Goal: Download file/media

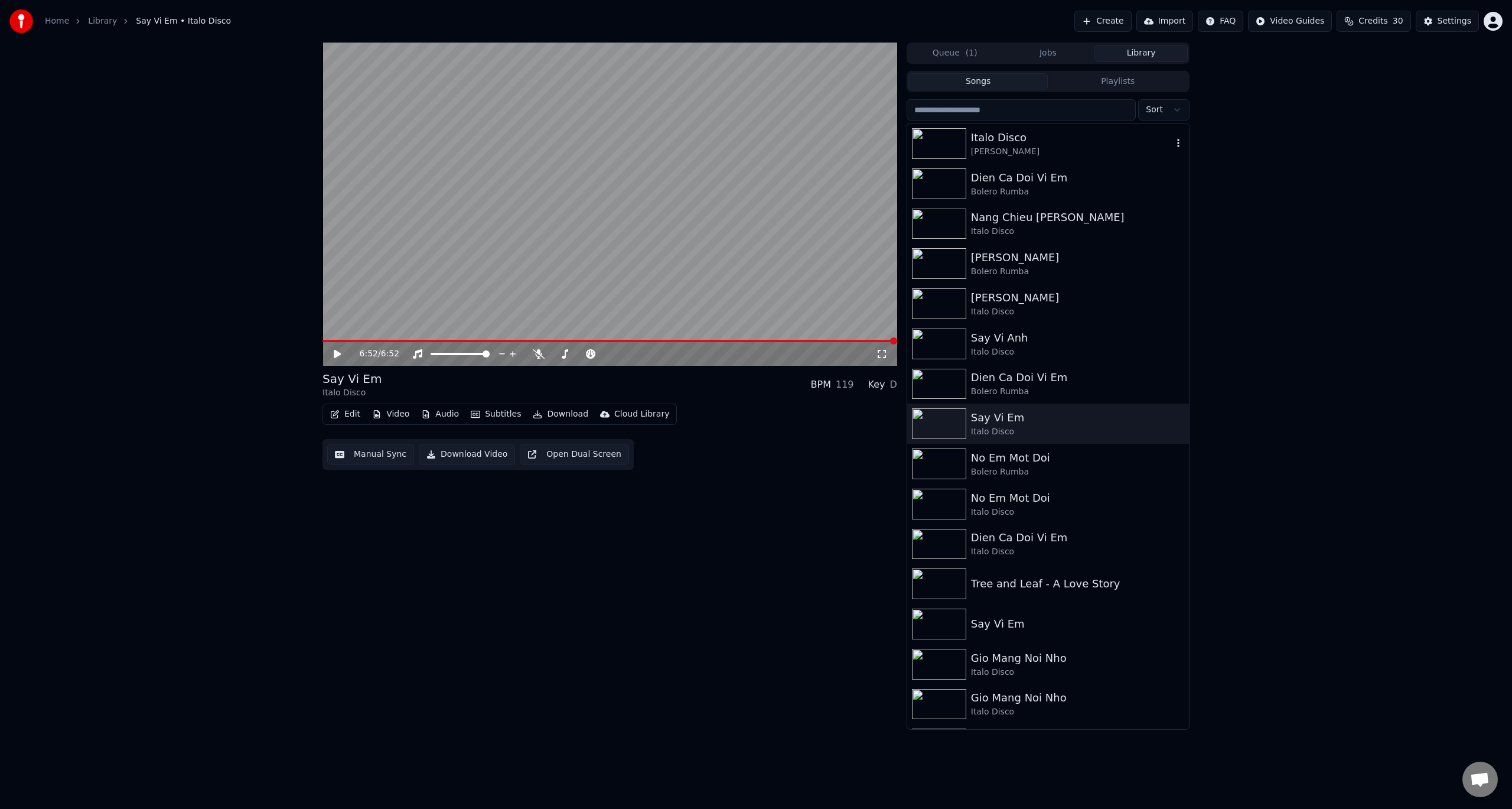
click at [1002, 136] on div "Italo Disco" at bounding box center [1072, 138] width 202 height 17
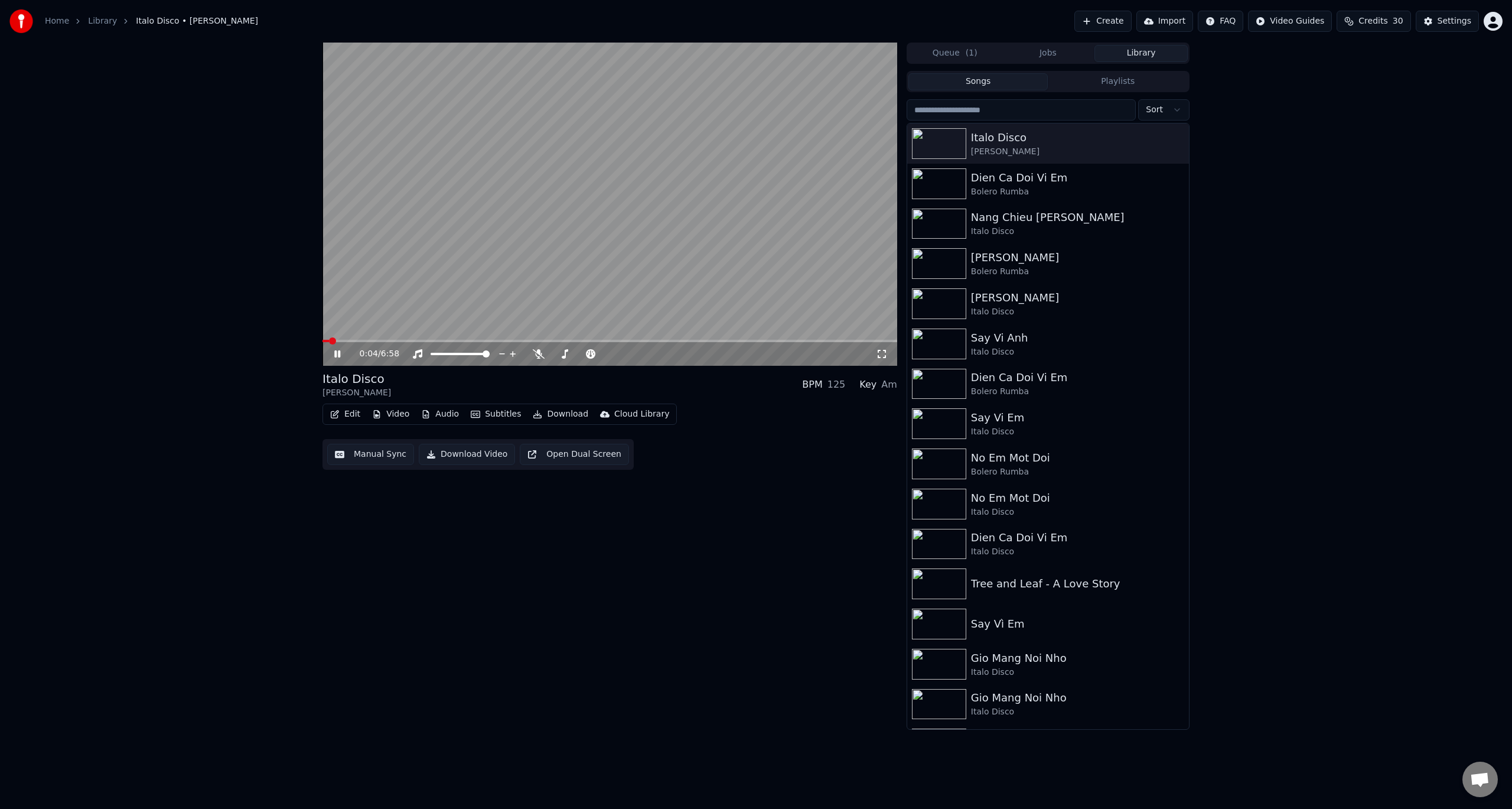
click at [338, 351] on icon at bounding box center [346, 354] width 28 height 10
click at [1037, 183] on div "Dien Ca Doi Vi Em" at bounding box center [1072, 178] width 202 height 17
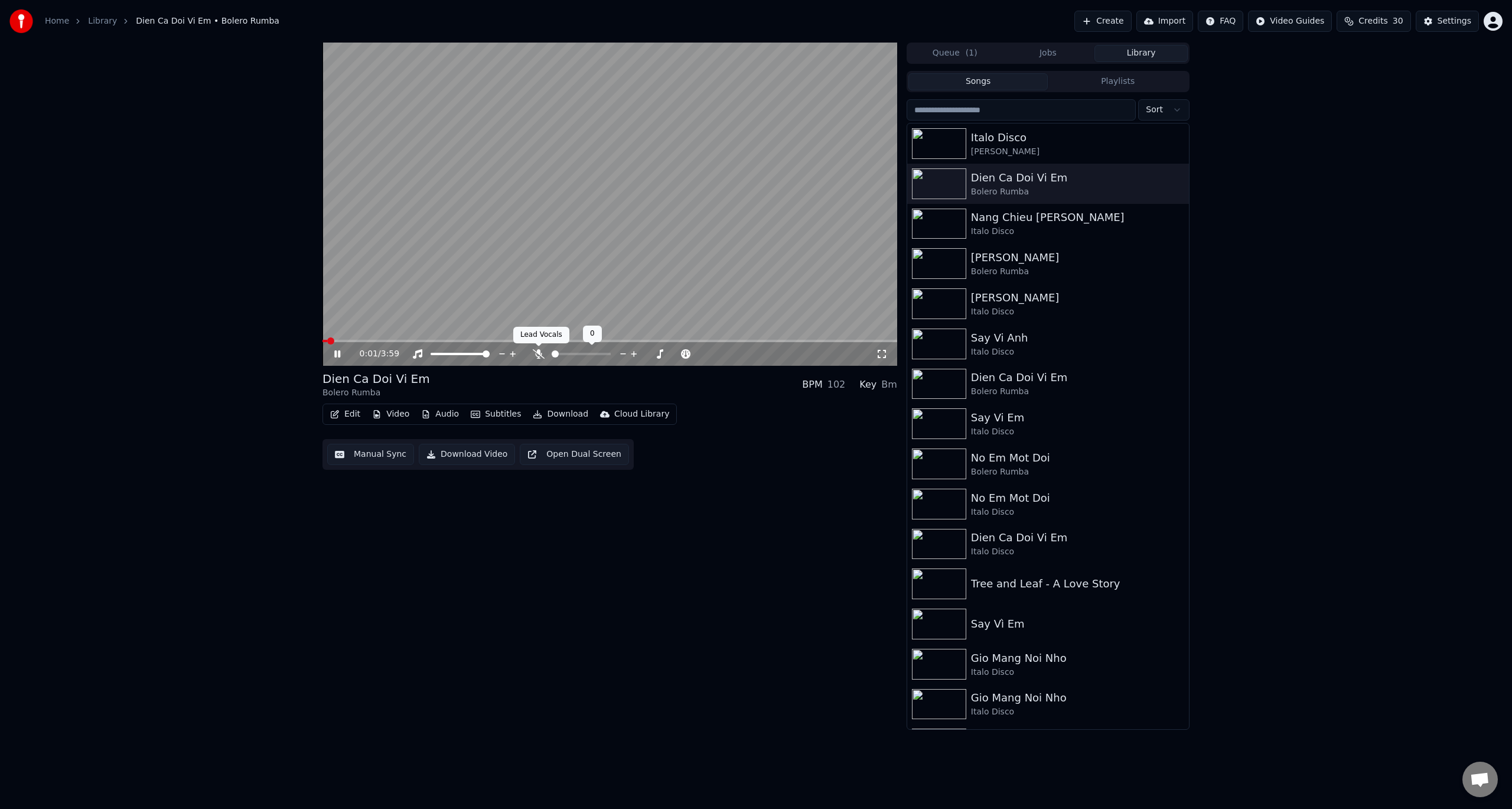
click at [539, 352] on icon at bounding box center [539, 354] width 12 height 10
click at [332, 356] on icon at bounding box center [346, 354] width 28 height 10
click at [322, 342] on span at bounding box center [326, 341] width 7 height 7
click at [539, 354] on icon at bounding box center [539, 354] width 6 height 10
click at [539, 354] on icon at bounding box center [539, 354] width 12 height 10
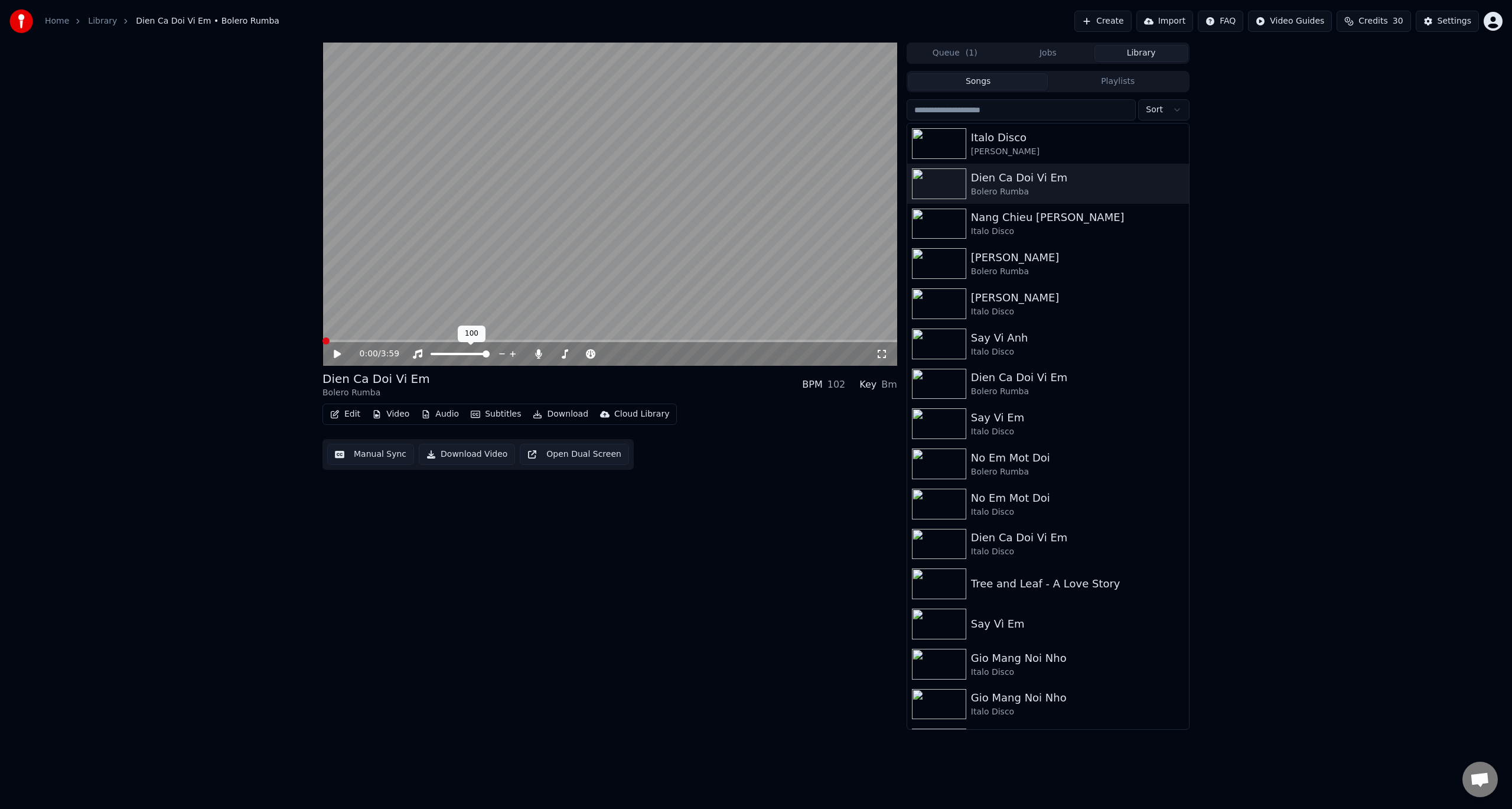
click at [512, 353] on icon at bounding box center [513, 354] width 11 height 12
click at [564, 351] on icon at bounding box center [564, 354] width 12 height 10
click at [564, 355] on icon at bounding box center [565, 354] width 6 height 10
click at [559, 351] on icon at bounding box center [564, 354] width 12 height 10
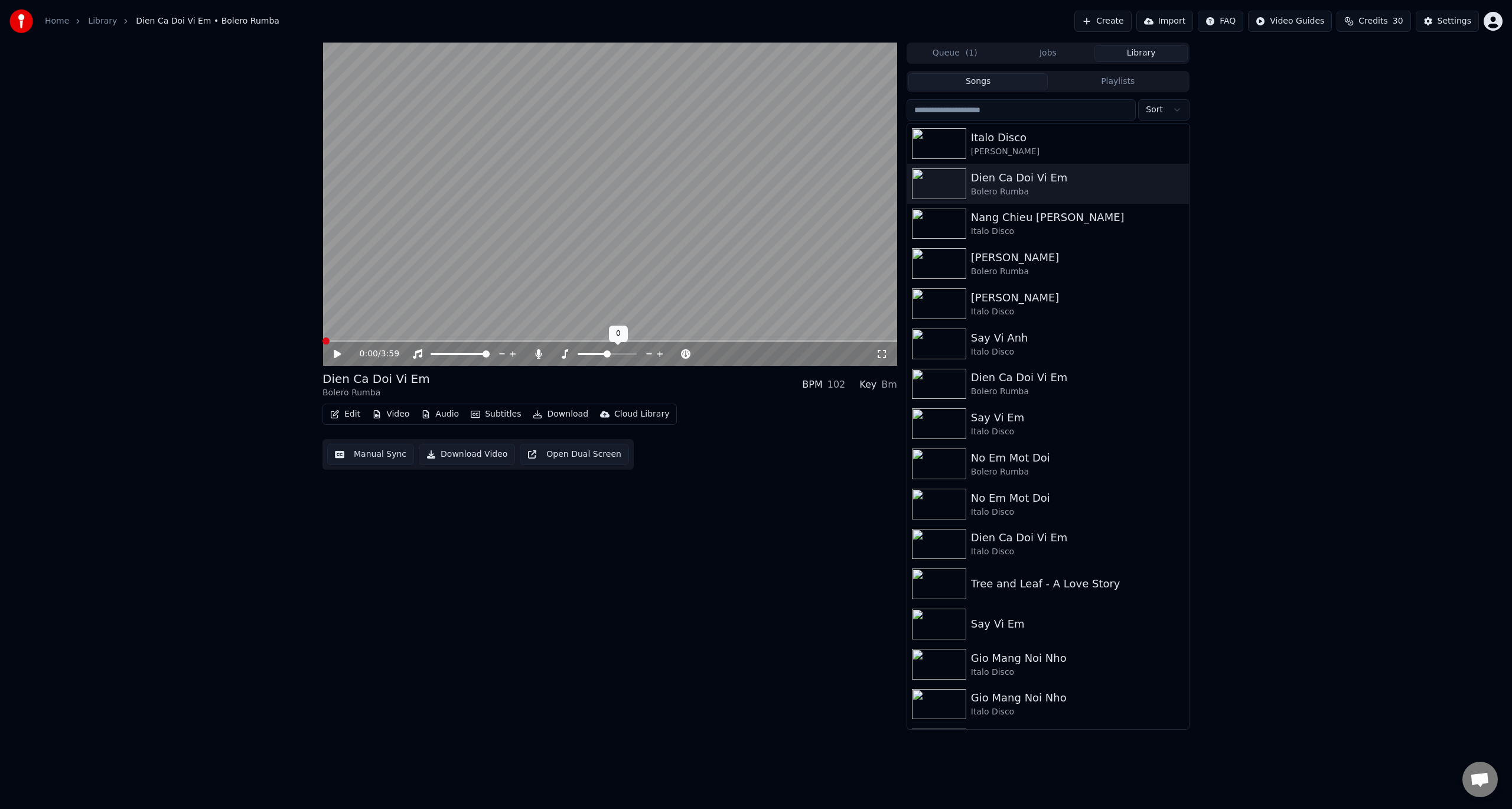
click at [565, 355] on icon at bounding box center [565, 354] width 6 height 10
drag, startPoint x: 565, startPoint y: 355, endPoint x: 600, endPoint y: 354, distance: 35.0
click at [600, 355] on div at bounding box center [612, 354] width 107 height 12
click at [608, 353] on span at bounding box center [607, 354] width 7 height 7
click at [660, 354] on icon at bounding box center [659, 353] width 6 height 6
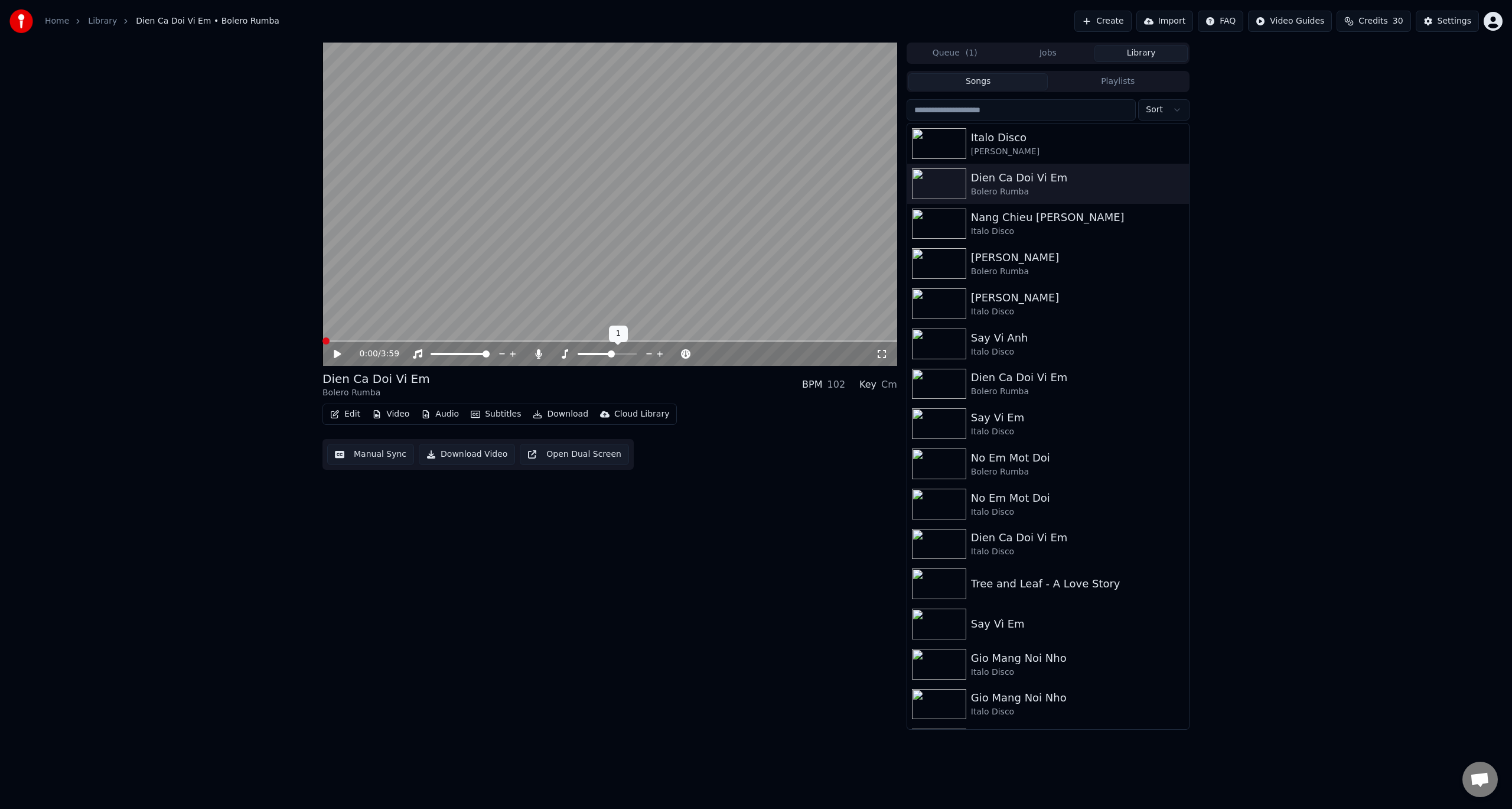
click at [660, 354] on icon at bounding box center [659, 353] width 6 height 6
drag, startPoint x: 464, startPoint y: 456, endPoint x: 339, endPoint y: 502, distance: 133.2
click at [359, 551] on div "0:00 / 3:59 Dien Ca Doi Vi Em Bolero Rumba BPM 102 Key Dm Edit Video Audio Subt…" at bounding box center [609, 386] width 575 height 687
click at [339, 355] on icon at bounding box center [337, 354] width 7 height 8
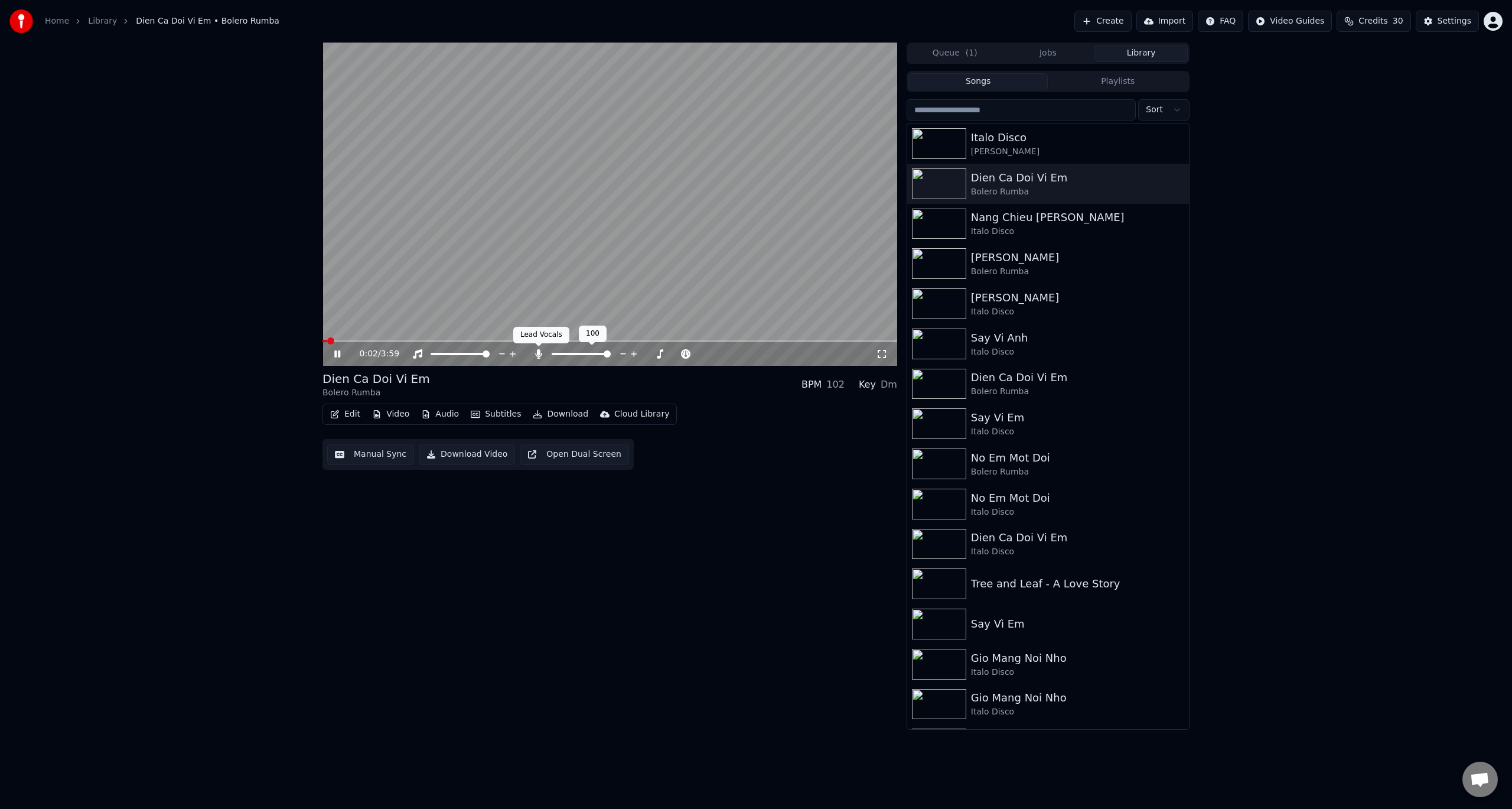
click at [539, 351] on icon at bounding box center [539, 354] width 6 height 10
click at [536, 355] on icon at bounding box center [539, 354] width 12 height 10
click at [336, 355] on icon at bounding box center [337, 354] width 6 height 7
click at [322, 344] on span at bounding box center [326, 341] width 7 height 7
click at [535, 353] on icon at bounding box center [539, 354] width 12 height 10
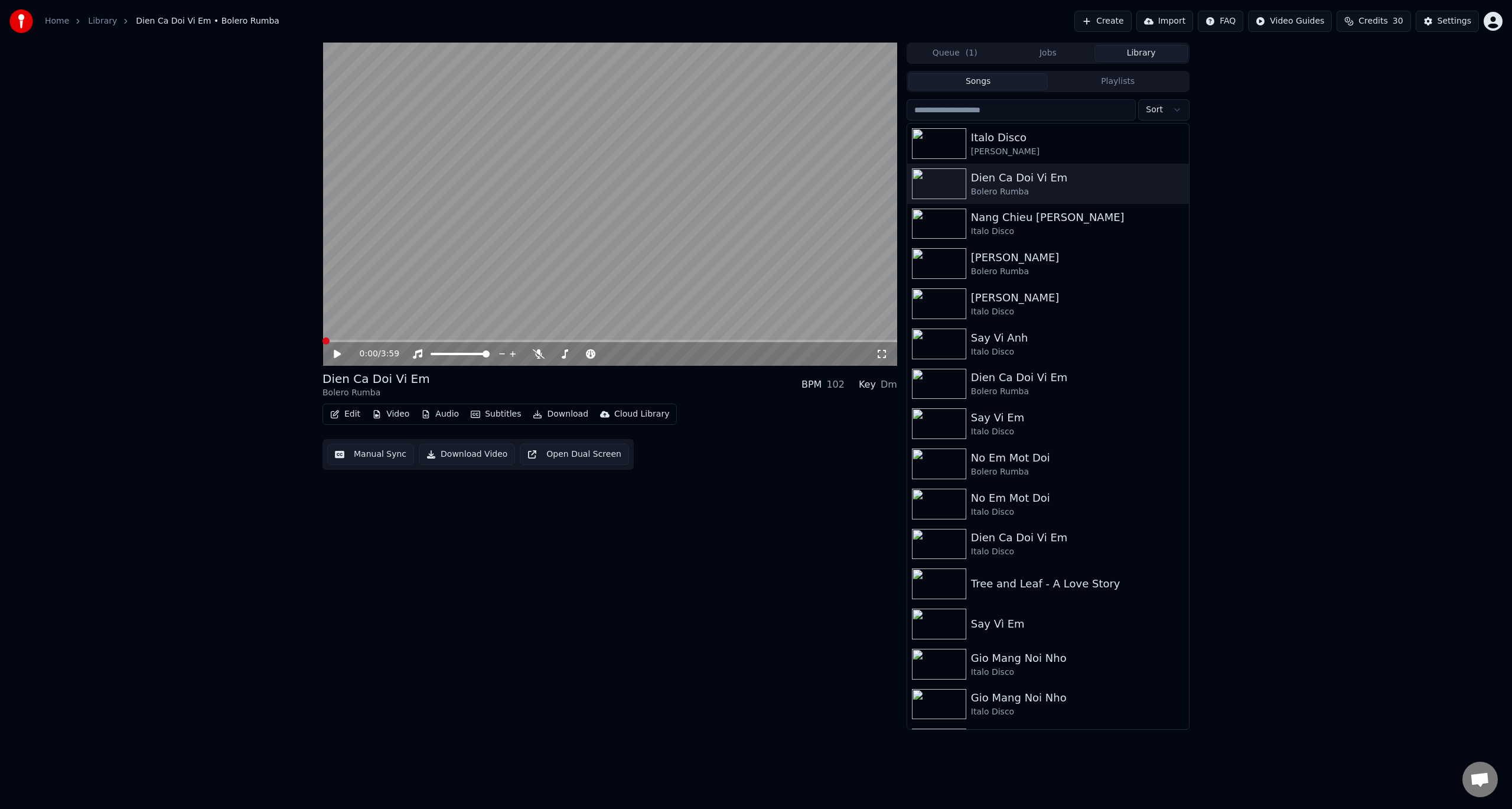
click at [469, 457] on button "Download Video" at bounding box center [467, 454] width 96 height 21
